Goal: Task Accomplishment & Management: Manage account settings

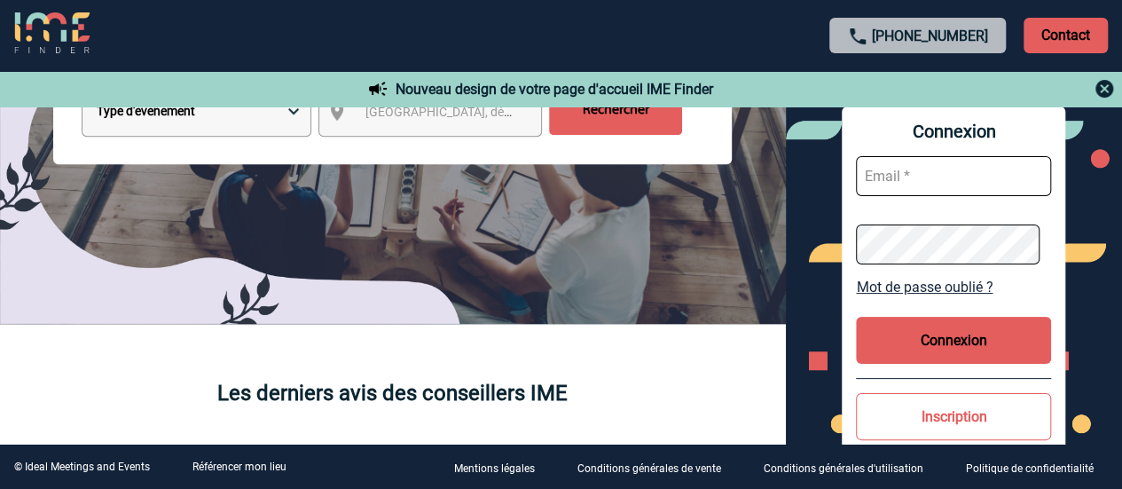
type input "[PERSON_NAME][EMAIL_ADDRESS][DOMAIN_NAME]"
click at [922, 356] on button "Connexion" at bounding box center [953, 340] width 195 height 47
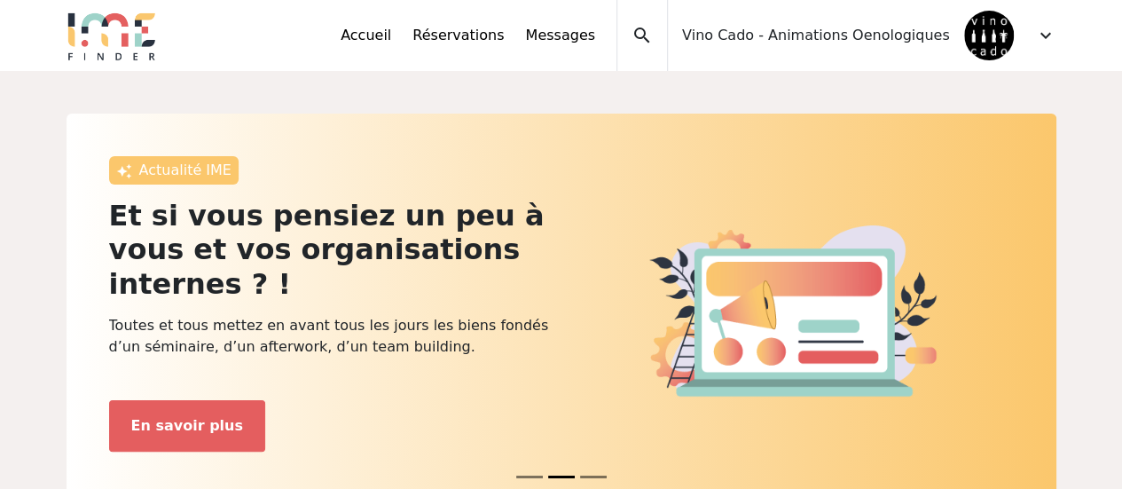
click at [1045, 40] on span "expand_more" at bounding box center [1045, 35] width 21 height 21
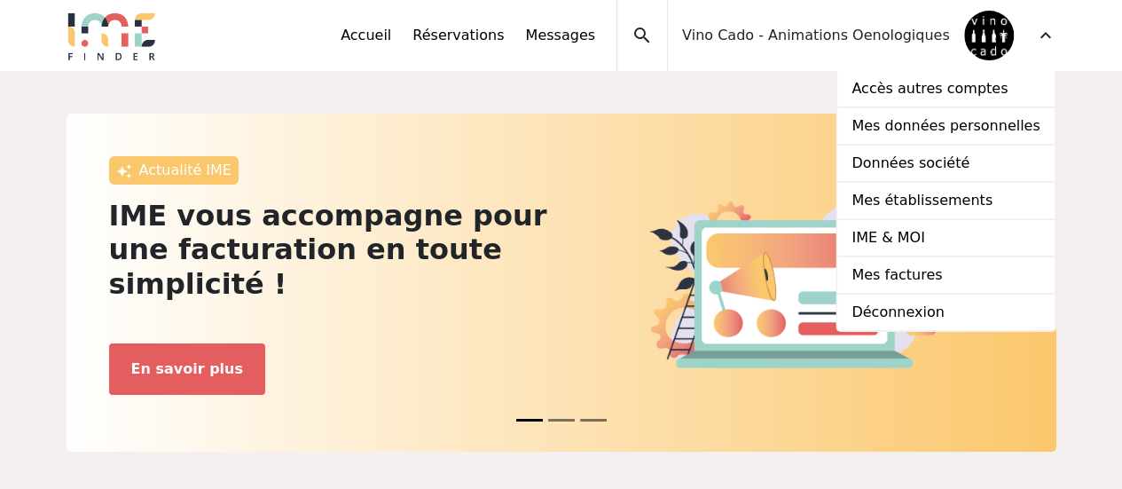
click at [734, 36] on span "Vino Cado - Animations Oenologiques" at bounding box center [816, 35] width 268 height 21
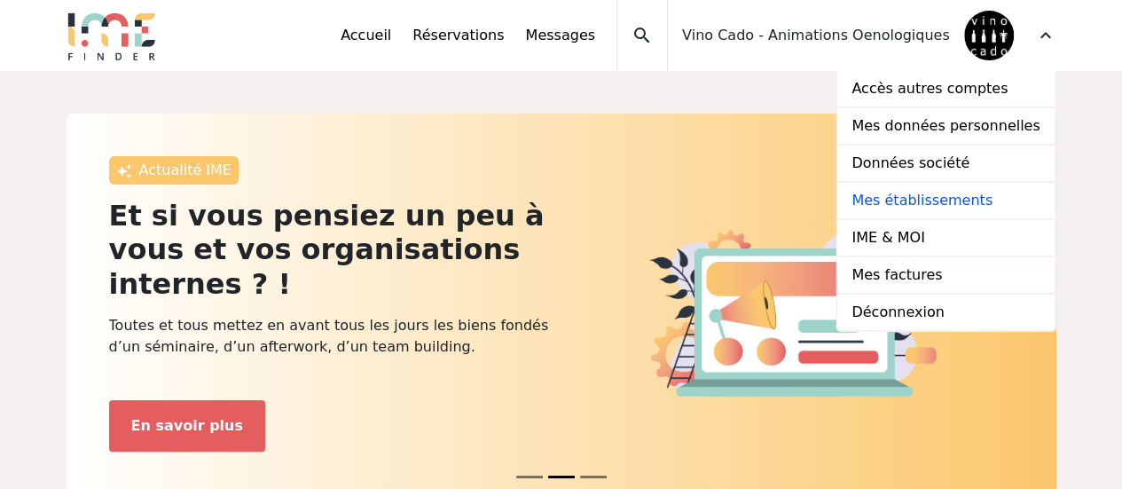
click at [1001, 201] on link "Mes établissements" at bounding box center [945, 201] width 216 height 37
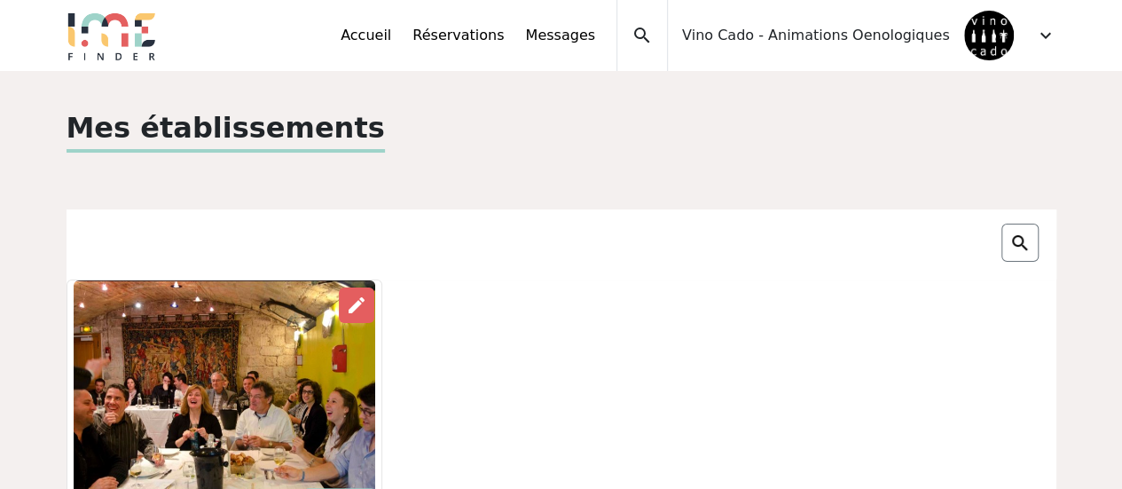
click at [1054, 23] on div "expand_more" at bounding box center [1045, 35] width 21 height 71
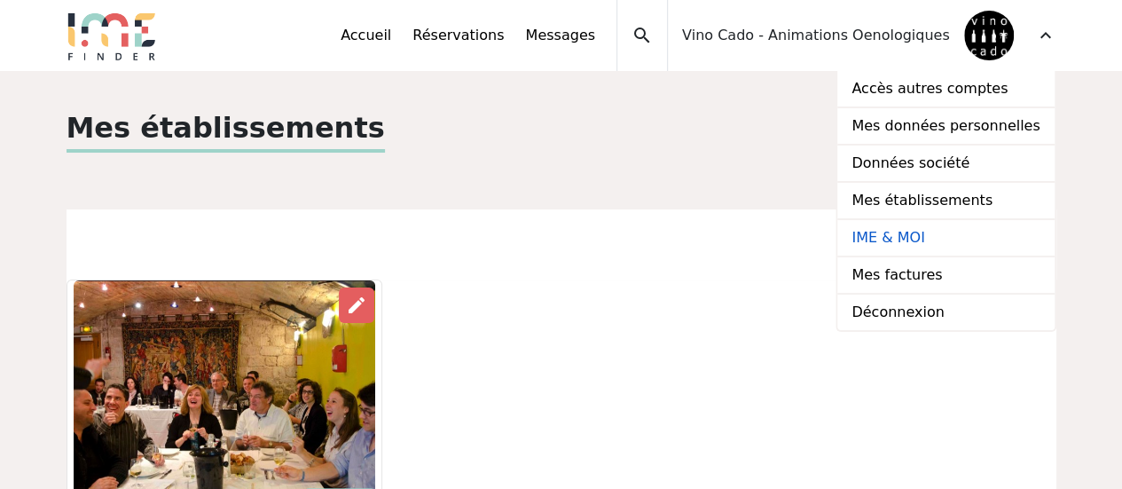
click at [1012, 244] on link "IME & MOI" at bounding box center [945, 238] width 216 height 37
